Goal: Task Accomplishment & Management: Use online tool/utility

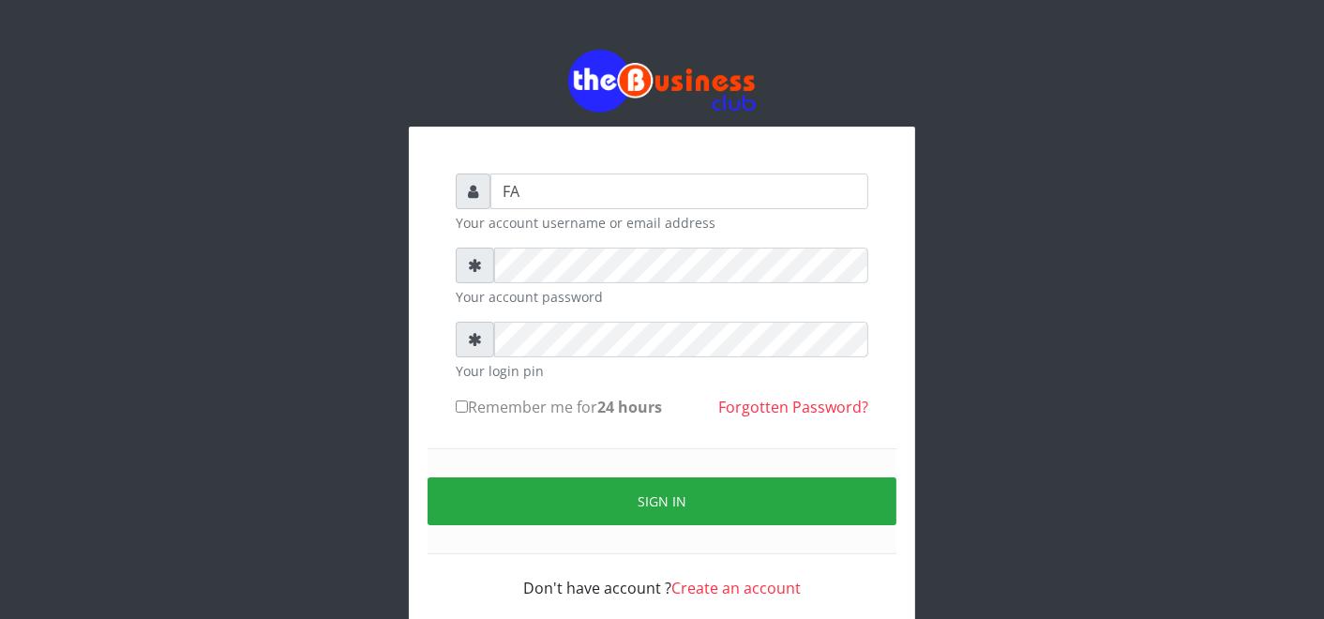
type input "F"
type input "father"
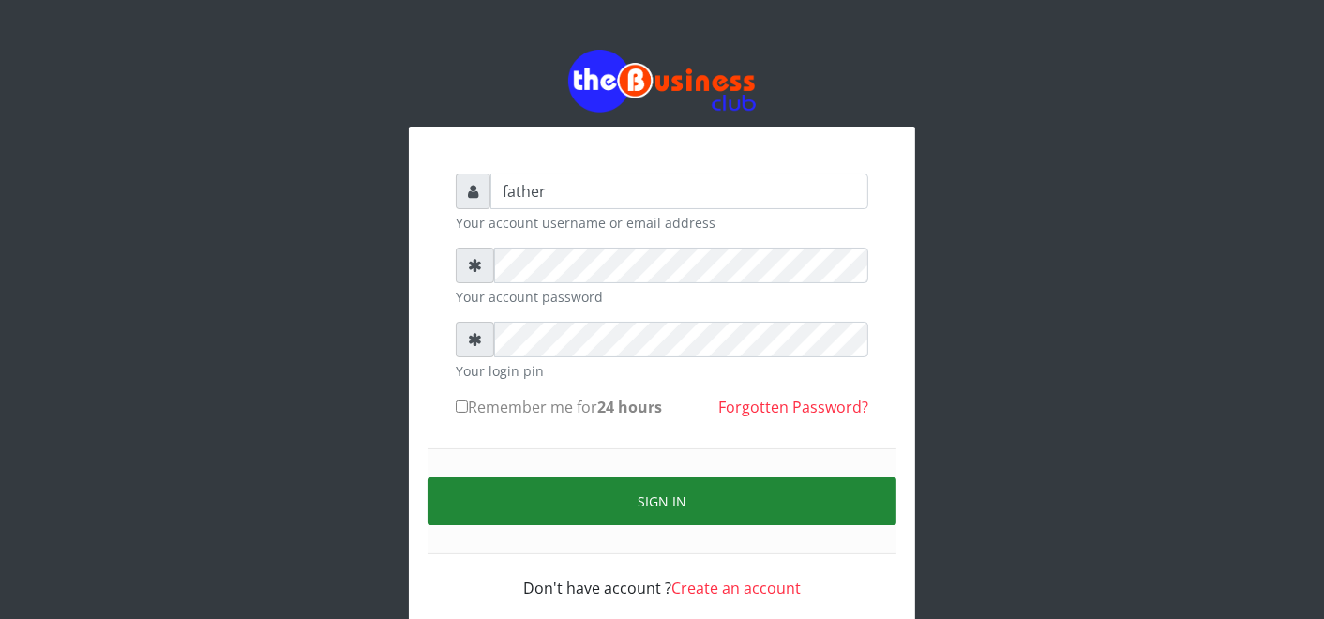
click at [645, 500] on button "Sign in" at bounding box center [661, 501] width 469 height 48
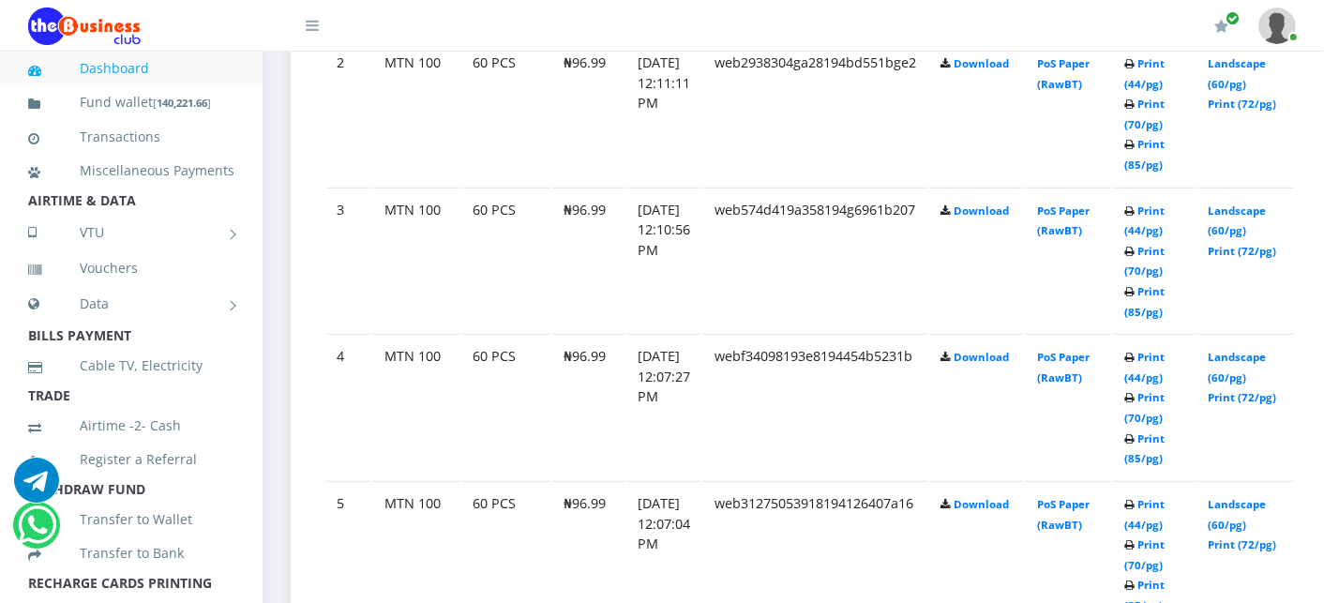
scroll to position [1333, 0]
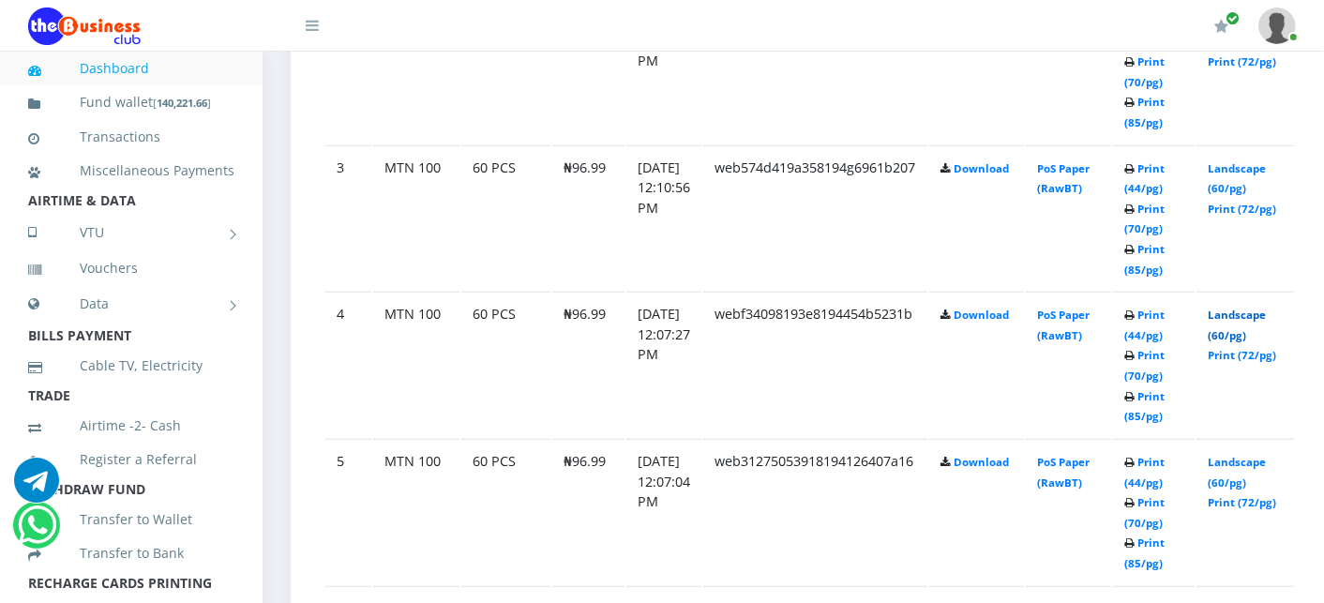
click at [1258, 310] on link "Landscape (60/pg)" at bounding box center [1236, 324] width 58 height 35
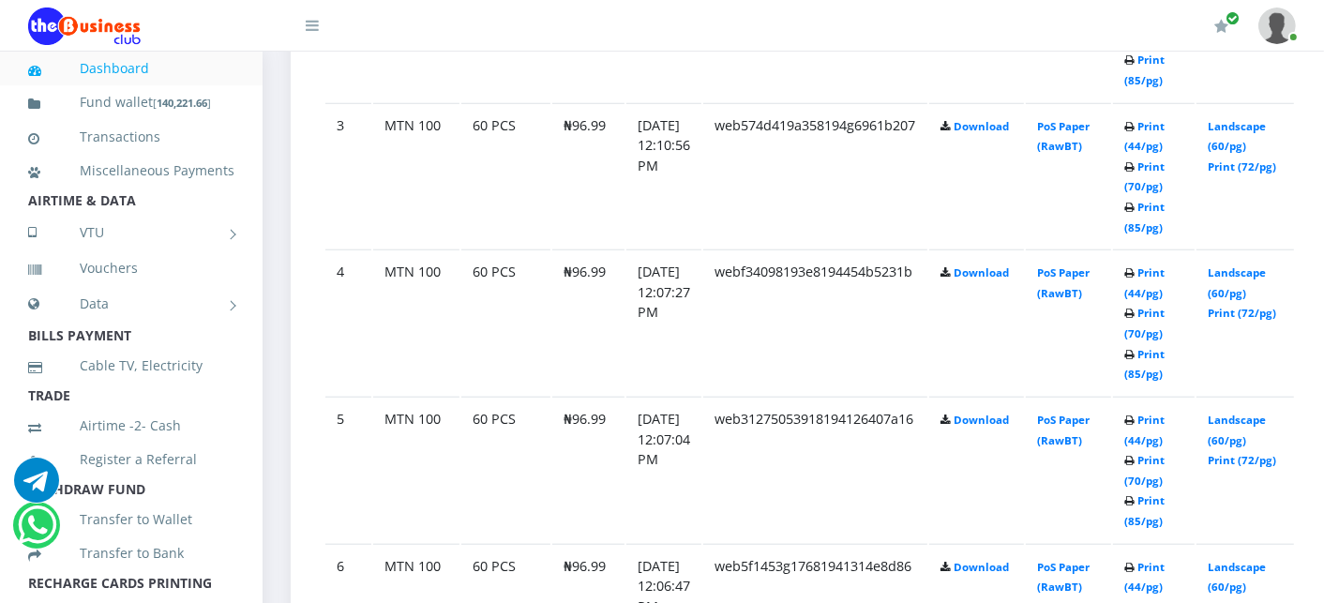
scroll to position [1333, 0]
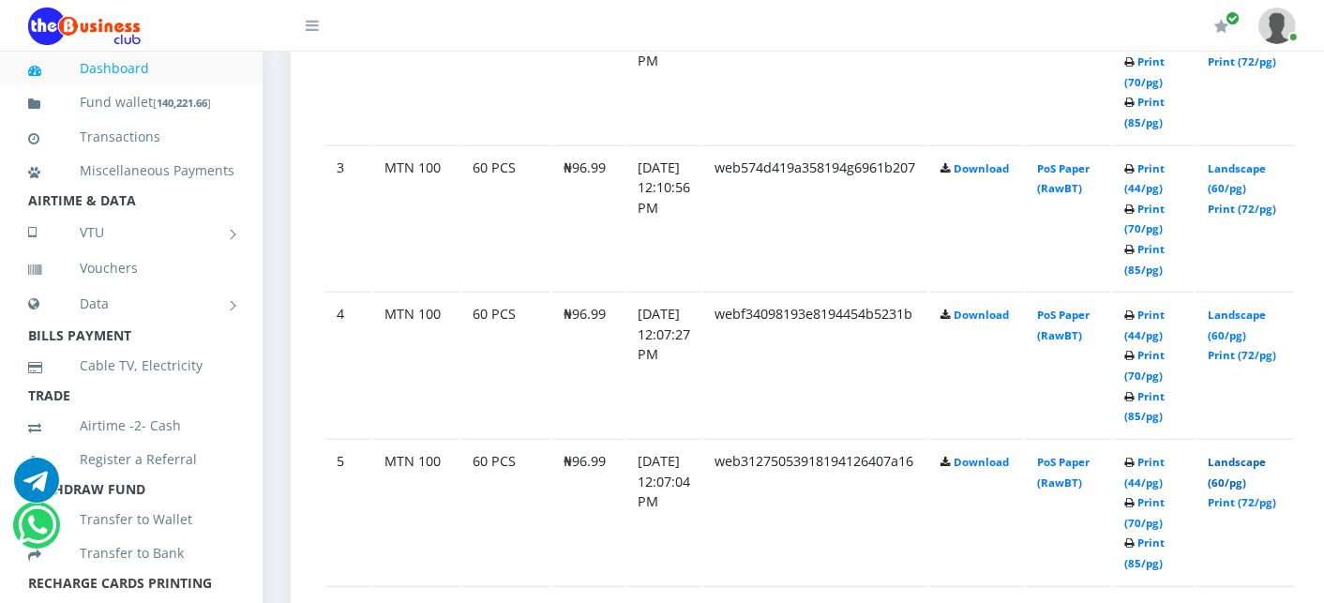
click at [1257, 461] on link "Landscape (60/pg)" at bounding box center [1236, 472] width 58 height 35
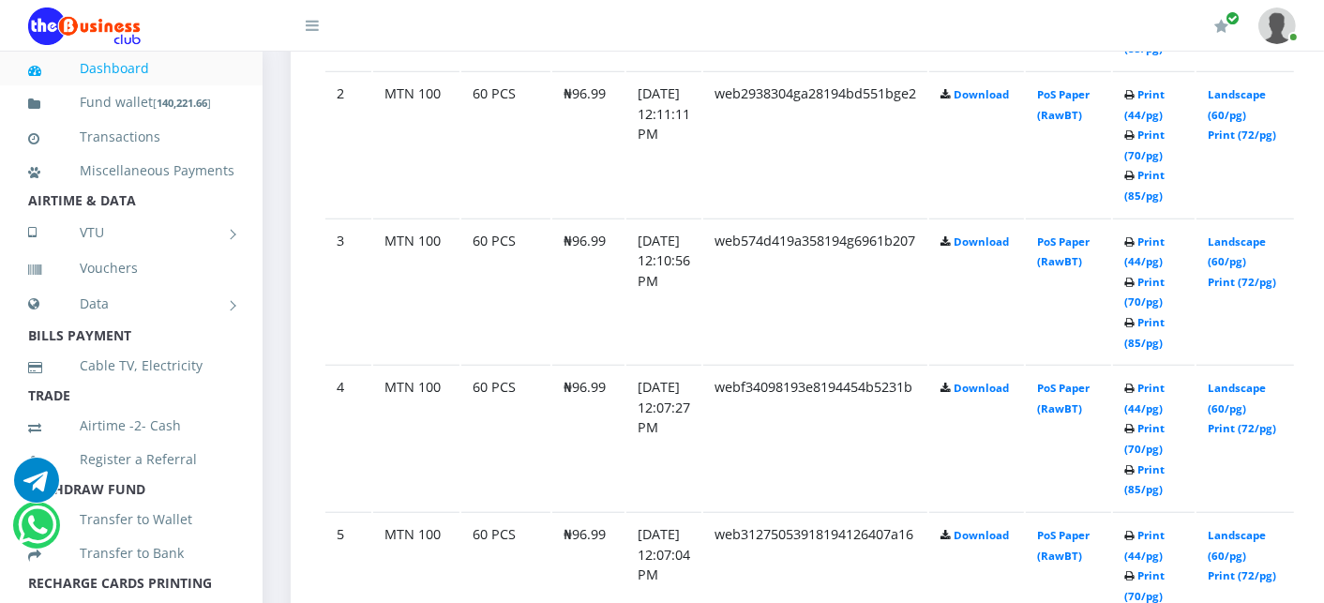
scroll to position [1333, 0]
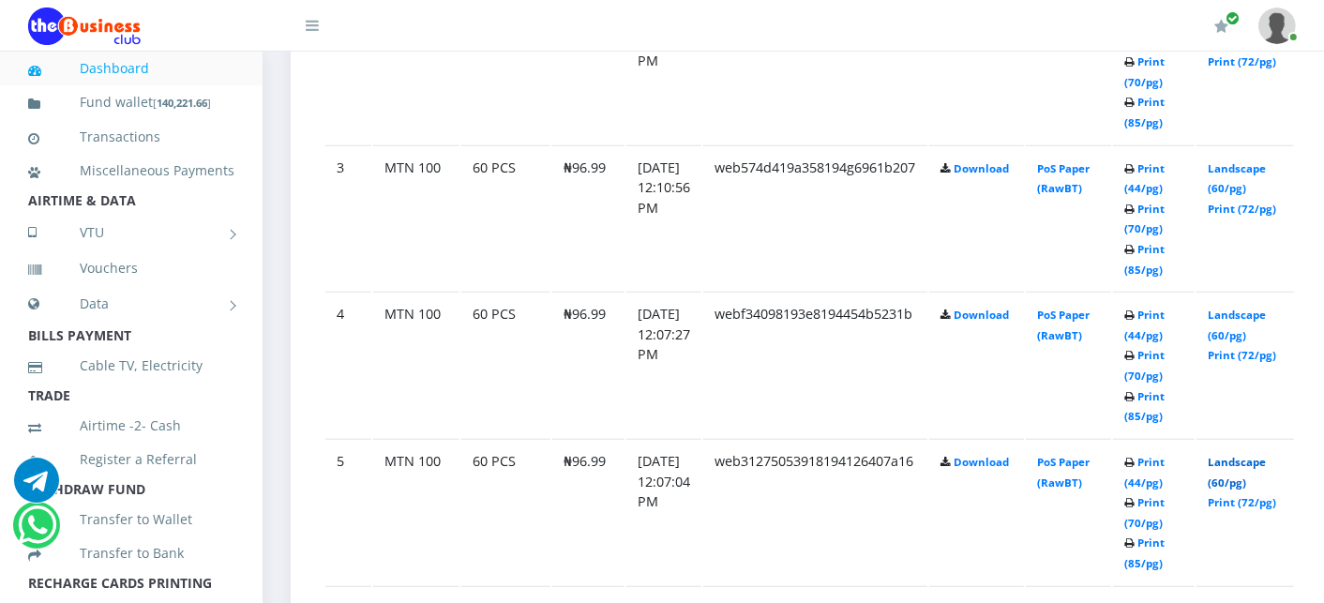
click at [1258, 461] on link "Landscape (60/pg)" at bounding box center [1236, 472] width 58 height 35
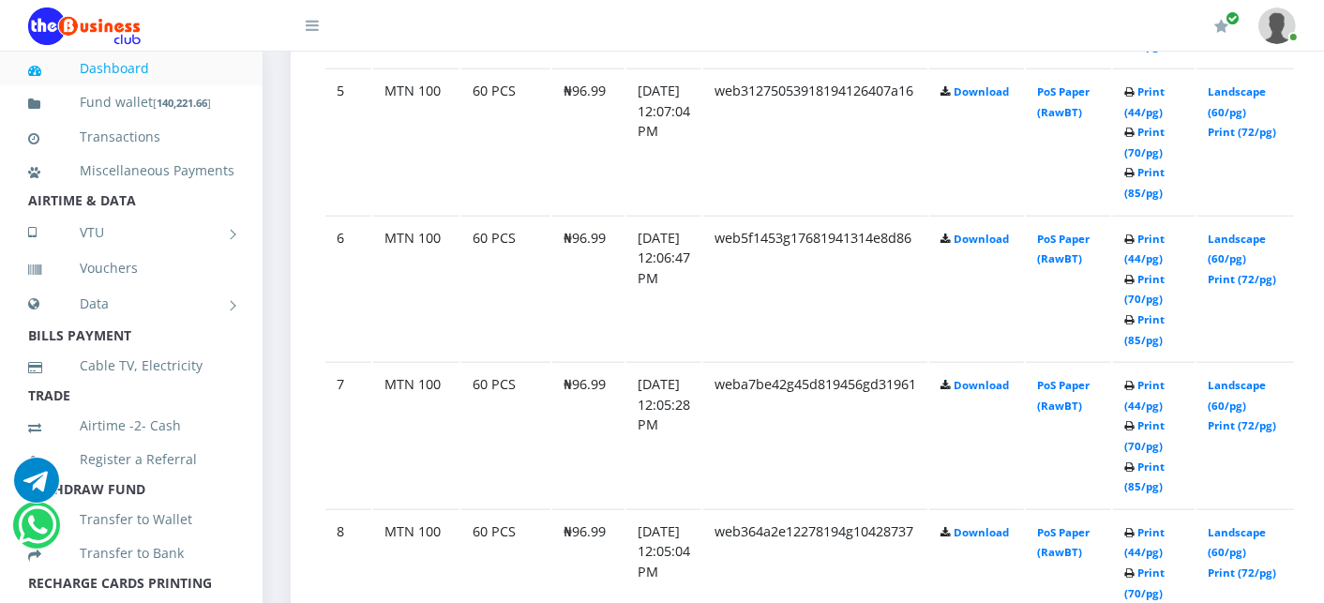
scroll to position [1708, 0]
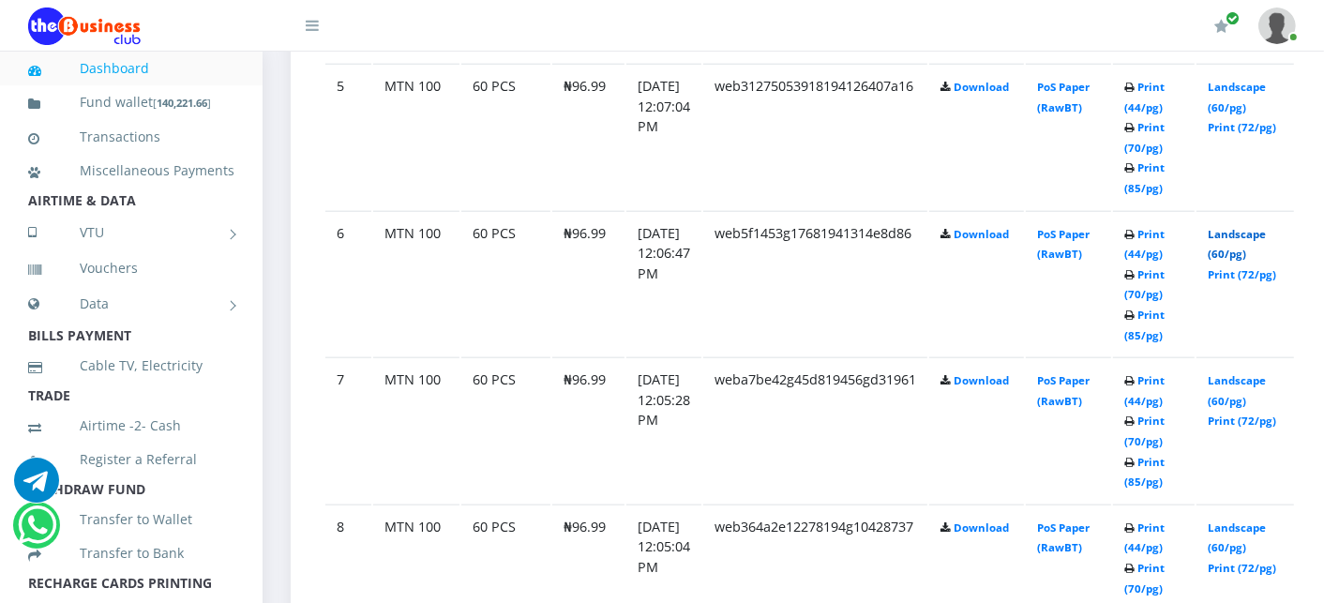
click at [1258, 228] on link "Landscape (60/pg)" at bounding box center [1236, 244] width 58 height 35
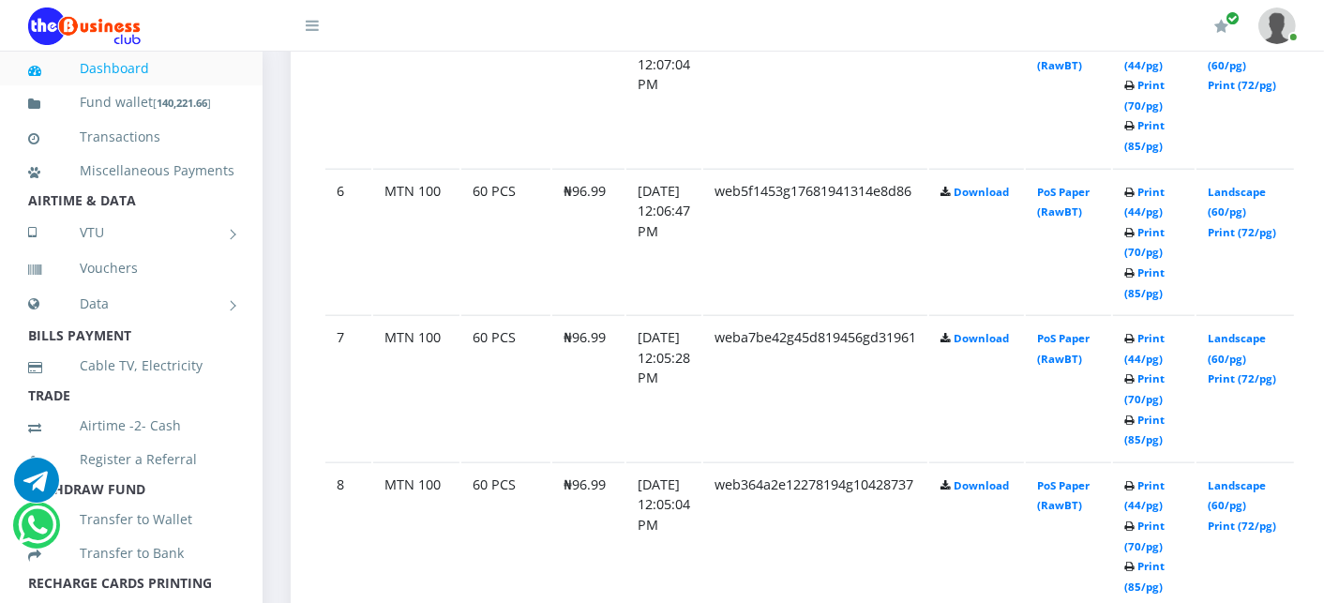
scroll to position [1708, 0]
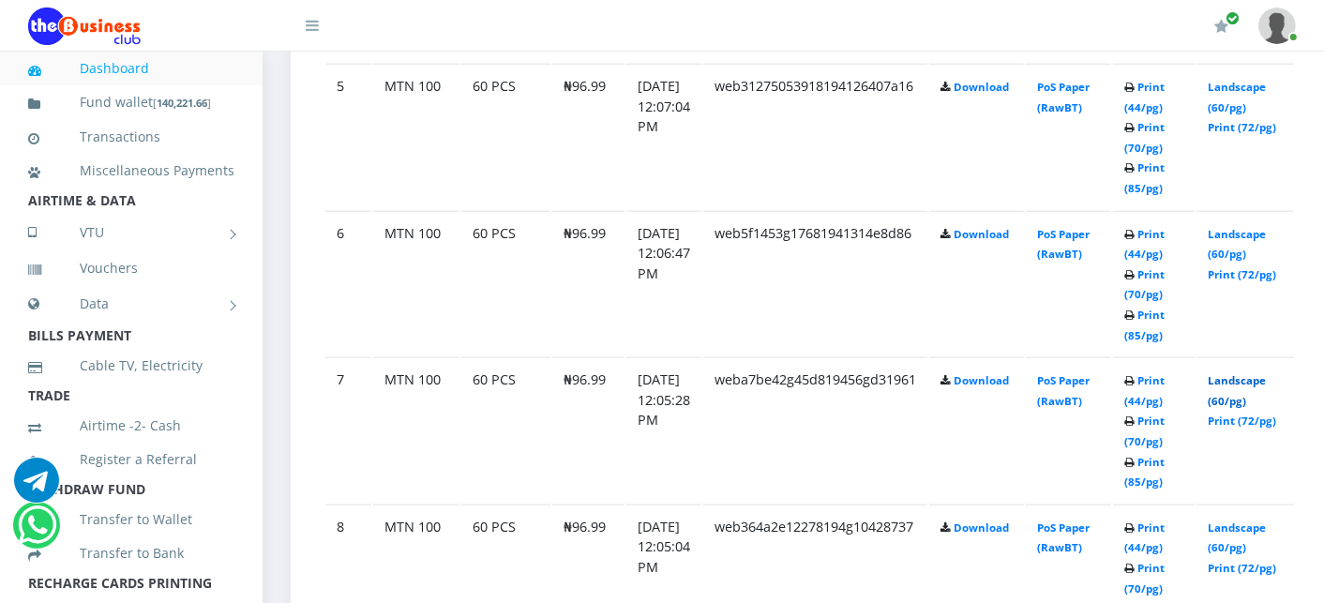
click at [1259, 373] on link "Landscape (60/pg)" at bounding box center [1236, 390] width 58 height 35
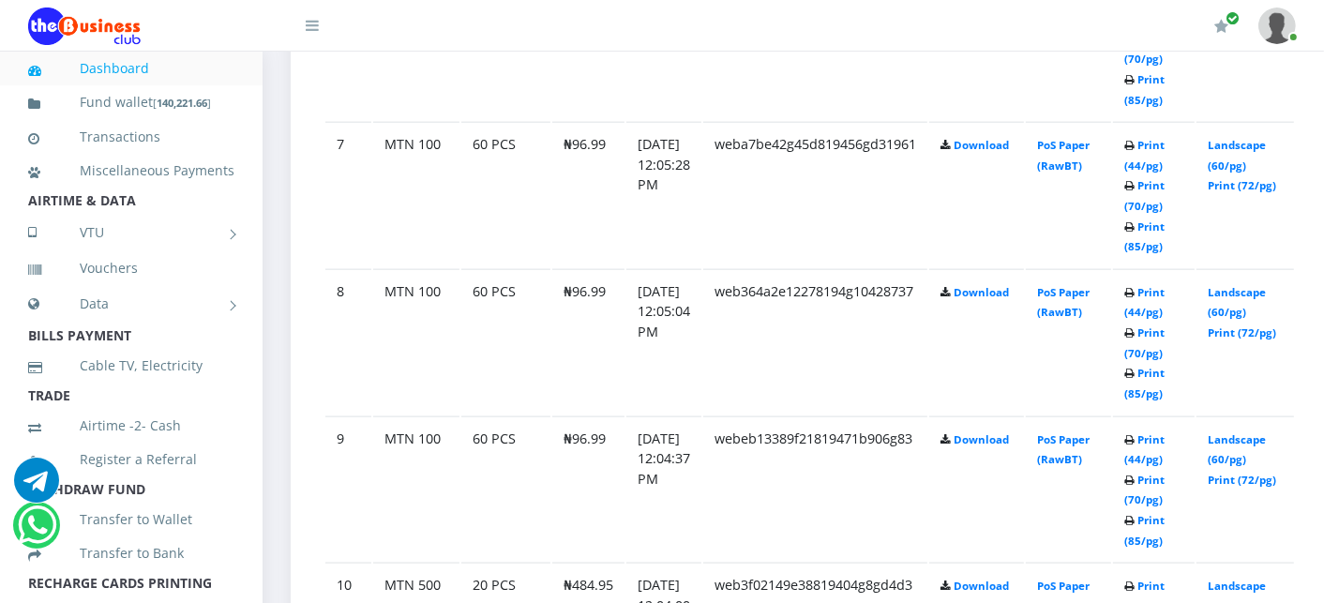
scroll to position [1957, 0]
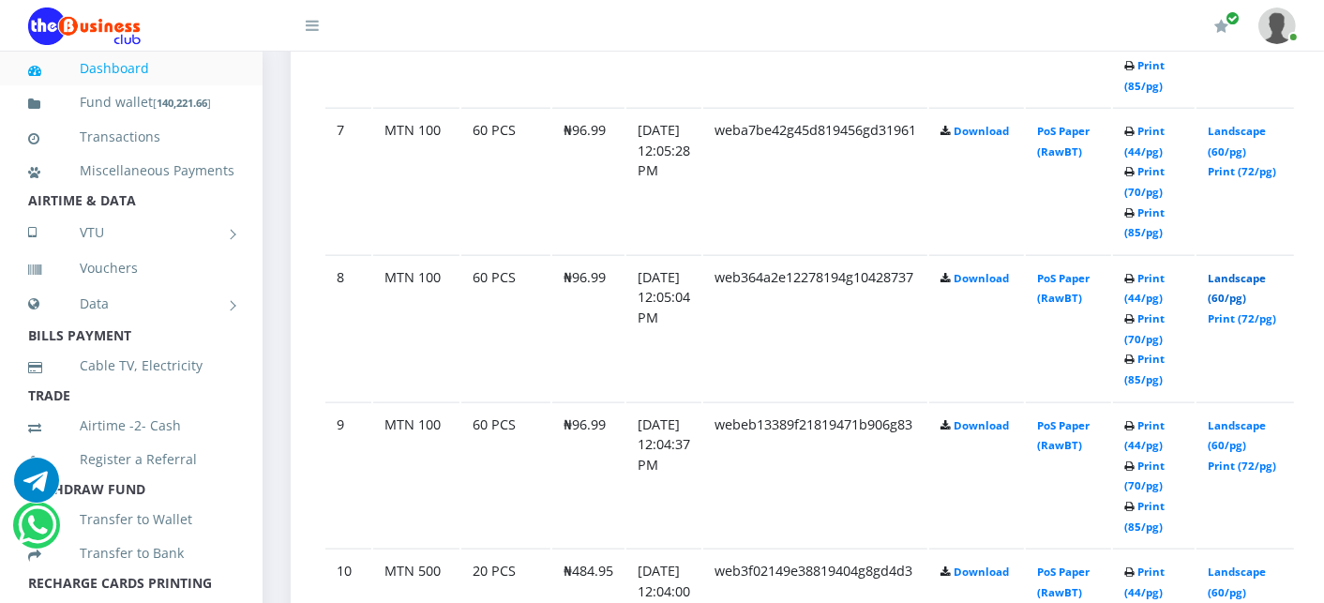
click at [1240, 271] on link "Landscape (60/pg)" at bounding box center [1236, 288] width 58 height 35
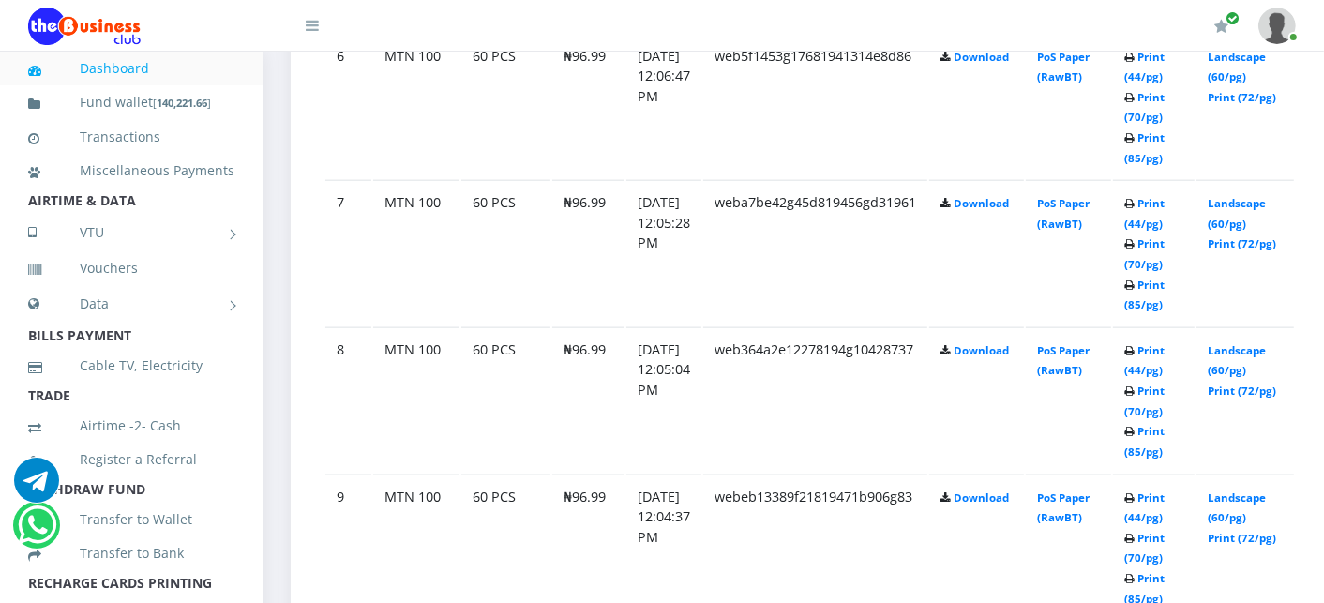
scroll to position [1957, 0]
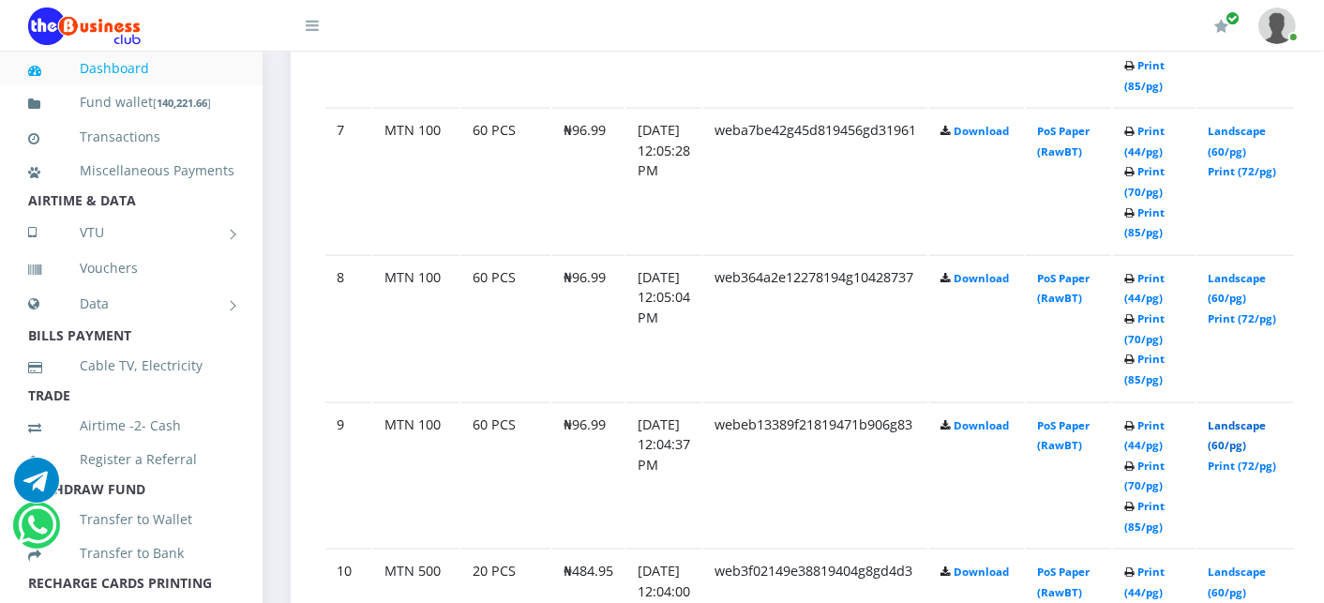
click at [1257, 418] on link "Landscape (60/pg)" at bounding box center [1236, 435] width 58 height 35
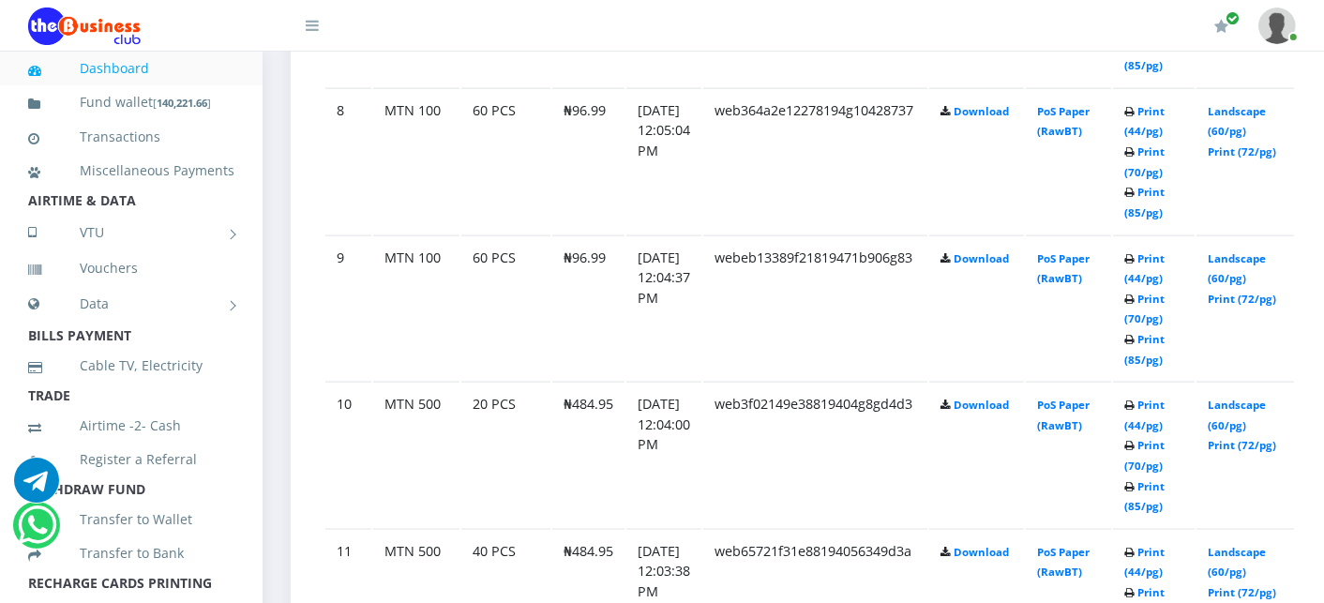
scroll to position [2207, 0]
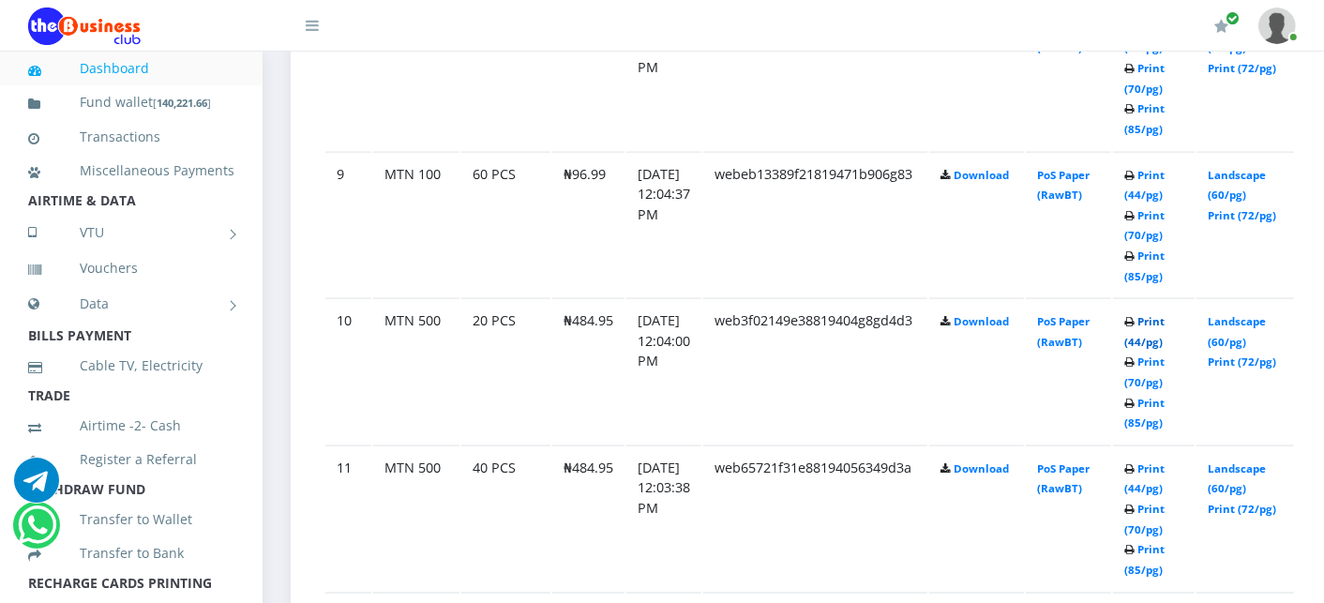
click at [1164, 314] on link "Print (44/pg)" at bounding box center [1144, 331] width 40 height 35
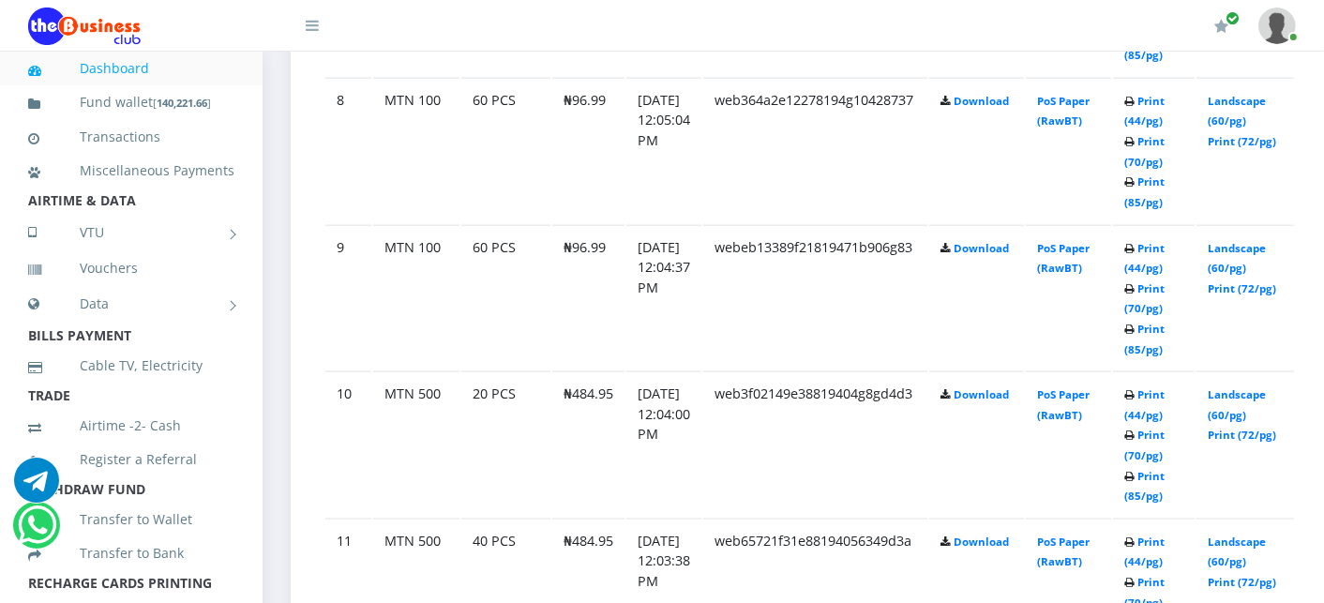
scroll to position [2207, 0]
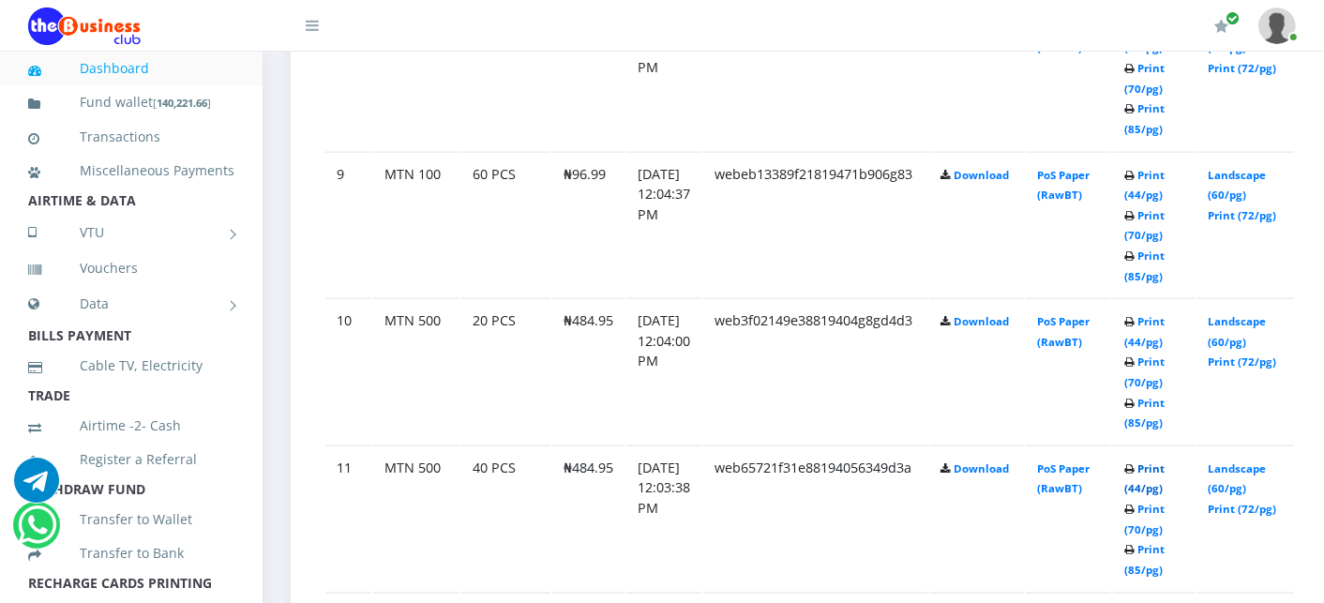
click at [1164, 461] on link "Print (44/pg)" at bounding box center [1144, 478] width 40 height 35
